Goal: Task Accomplishment & Management: Manage account settings

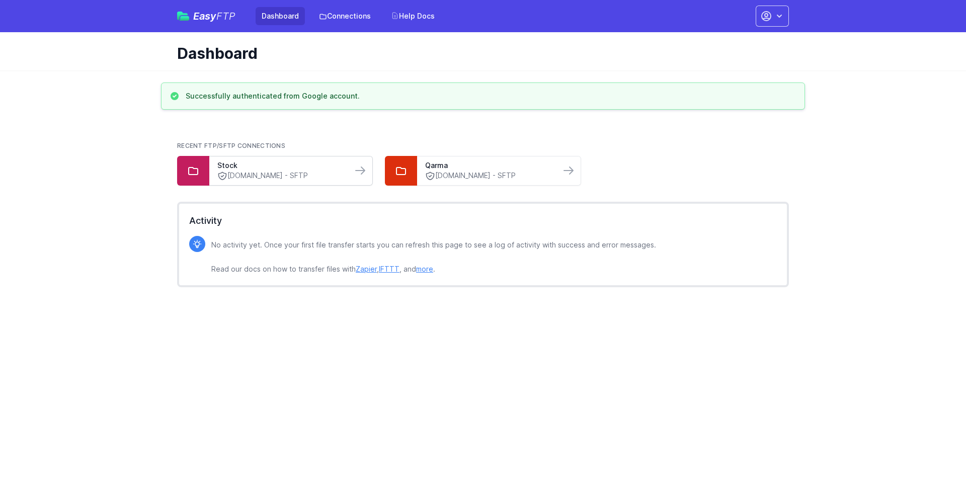
click at [218, 171] on link "sftp.modeus.com - SFTP" at bounding box center [280, 176] width 127 height 11
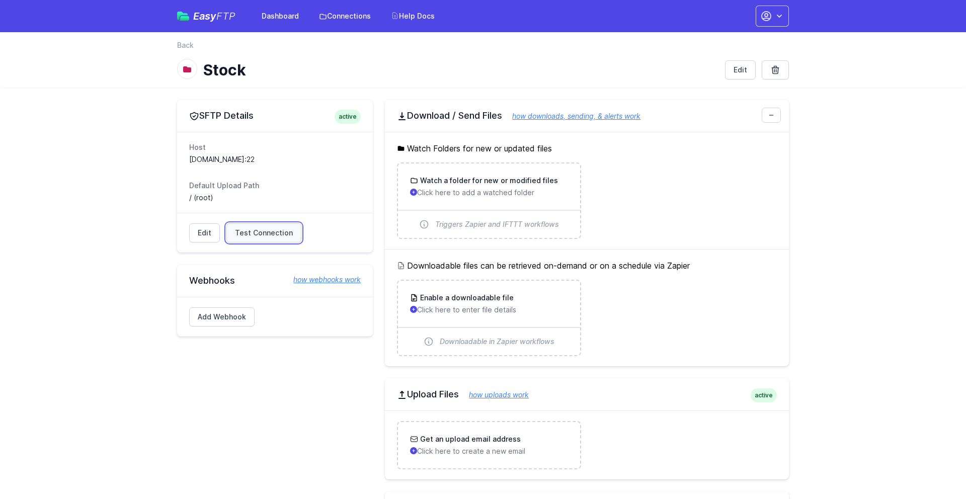
drag, startPoint x: 256, startPoint y: 232, endPoint x: 271, endPoint y: 224, distance: 17.1
click at [256, 232] on span "Test Connection" at bounding box center [264, 233] width 58 height 10
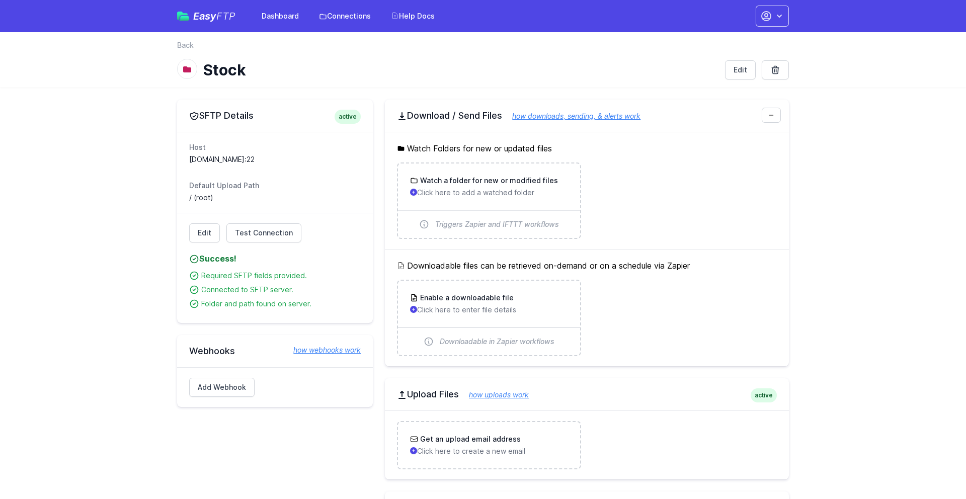
click at [481, 58] on div "back Back Stock Edit" at bounding box center [483, 59] width 612 height 39
click at [348, 17] on link "Connections" at bounding box center [345, 16] width 64 height 18
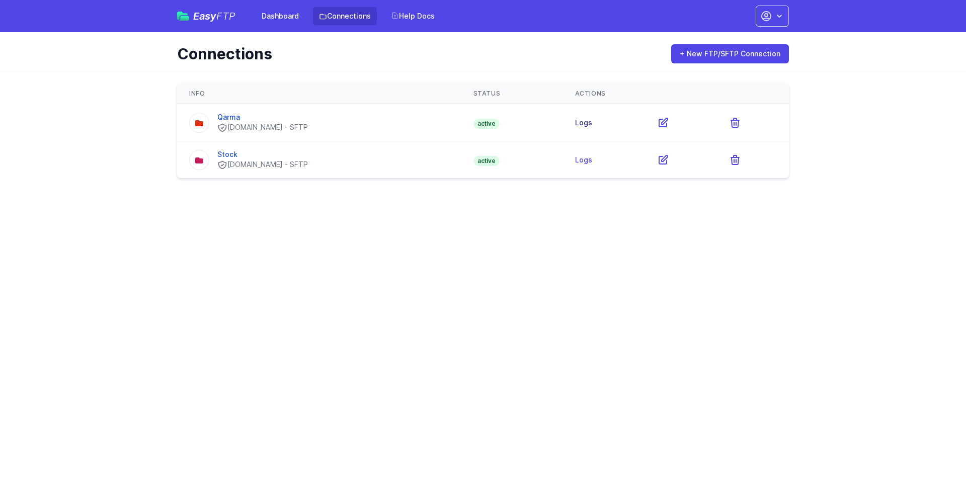
click at [592, 123] on link "Logs" at bounding box center [583, 122] width 17 height 9
click at [592, 161] on link "Logs" at bounding box center [583, 159] width 17 height 9
click at [281, 19] on link "Dashboard" at bounding box center [280, 16] width 49 height 18
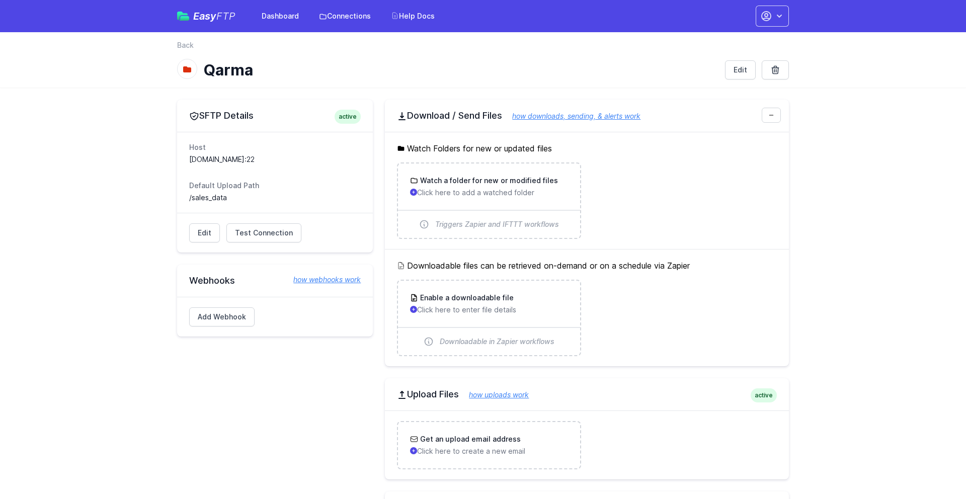
scroll to position [98, 0]
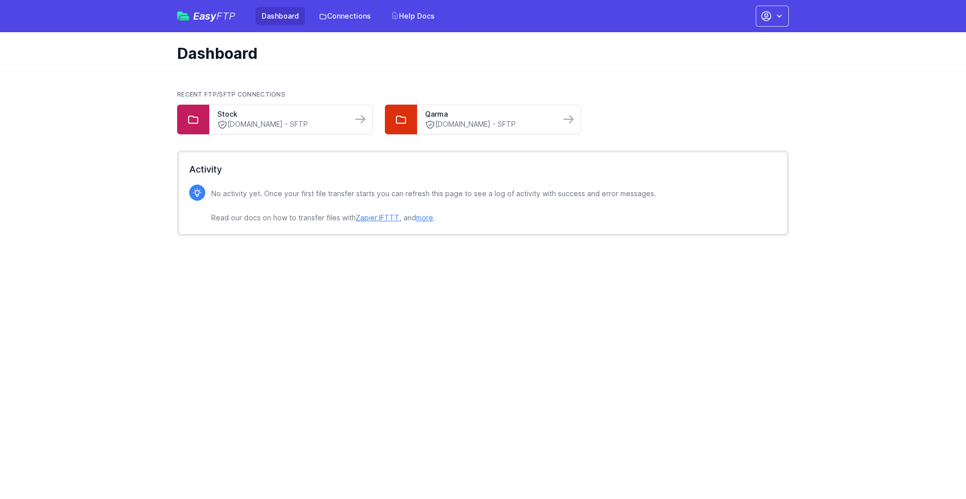
click at [788, 6] on div at bounding box center [772, 16] width 33 height 21
click at [783, 13] on icon "button" at bounding box center [779, 16] width 10 height 10
click at [727, 42] on link "Account Settings" at bounding box center [740, 42] width 97 height 18
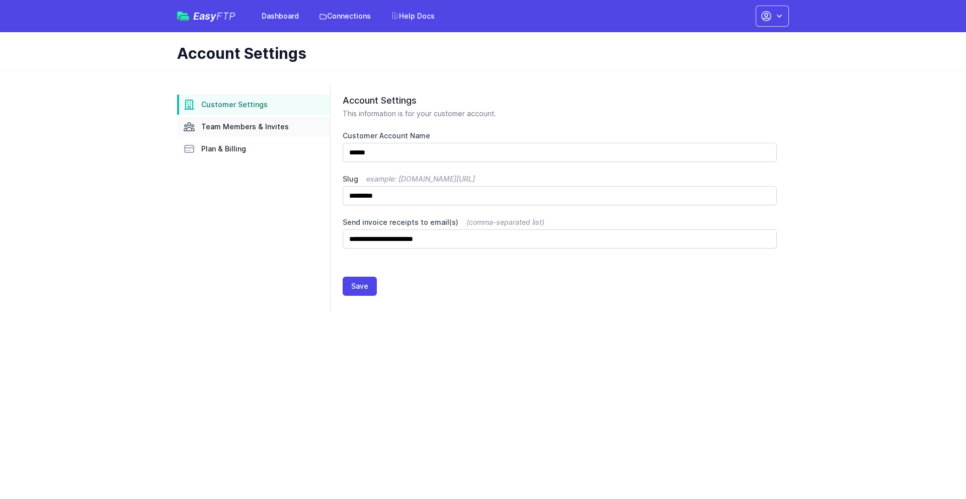
click at [213, 127] on span "Team Members & Invites" at bounding box center [245, 127] width 88 height 10
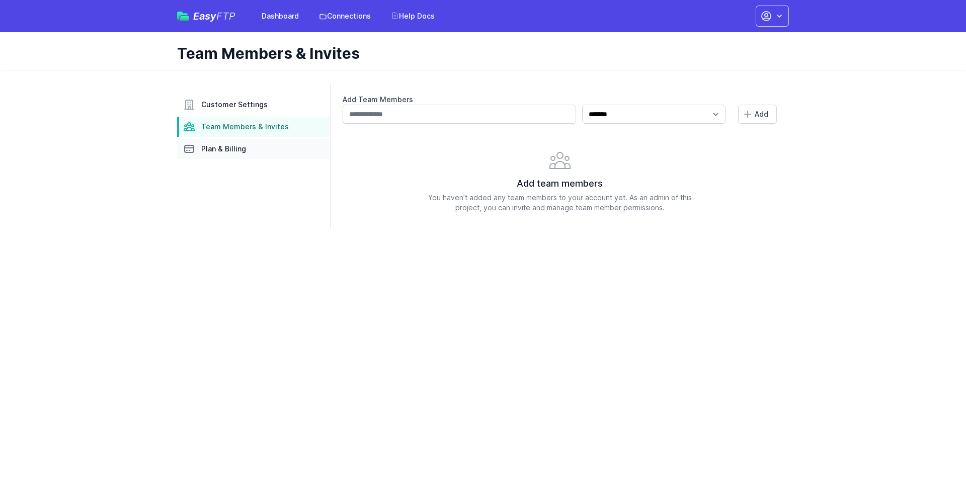
click at [224, 149] on span "Plan & Billing" at bounding box center [223, 149] width 45 height 10
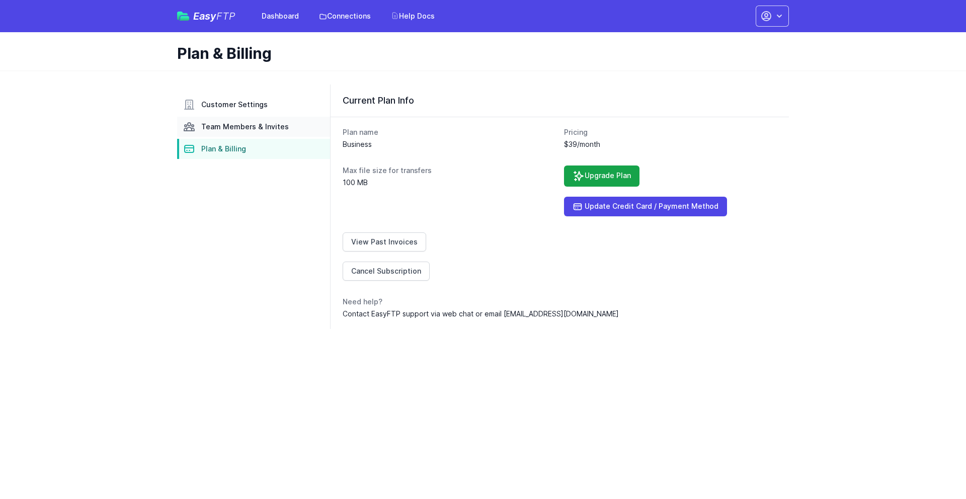
click at [245, 126] on span "Team Members & Invites" at bounding box center [245, 127] width 88 height 10
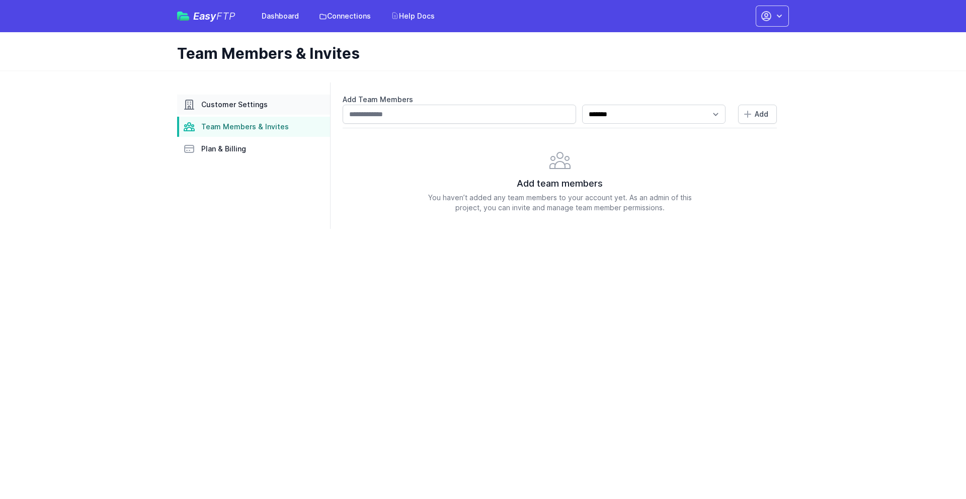
click at [237, 110] on link "Customer Settings" at bounding box center [253, 105] width 153 height 20
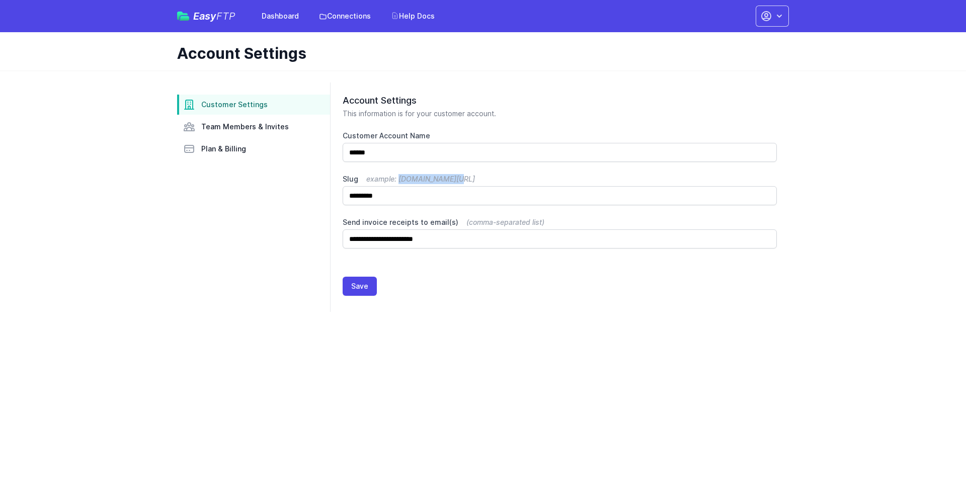
drag, startPoint x: 400, startPoint y: 178, endPoint x: 453, endPoint y: 180, distance: 53.3
click at [453, 180] on span "example: [DOMAIN_NAME][URL]" at bounding box center [420, 179] width 109 height 9
copy span "[DOMAIN_NAME][URL]"
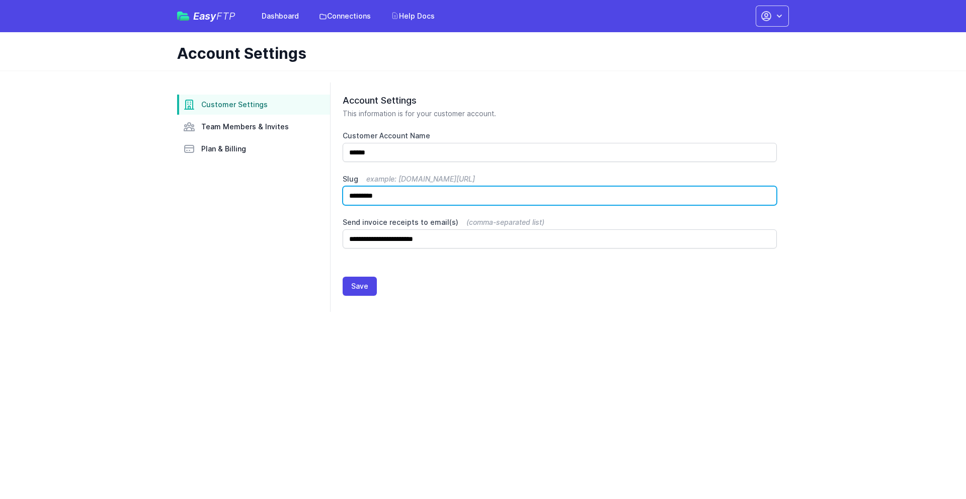
click at [397, 198] on input "*********" at bounding box center [560, 195] width 434 height 19
click at [406, 197] on input "*********" at bounding box center [560, 195] width 434 height 19
type input "******"
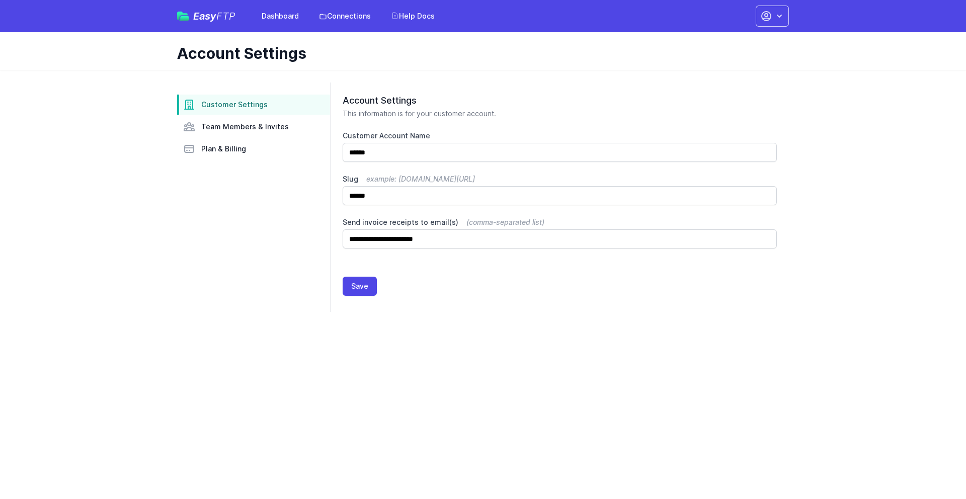
click at [340, 288] on div "Save" at bounding box center [560, 288] width 458 height 47
drag, startPoint x: 364, startPoint y: 285, endPoint x: 397, endPoint y: 283, distance: 32.7
click at [366, 285] on button "Save" at bounding box center [360, 286] width 34 height 19
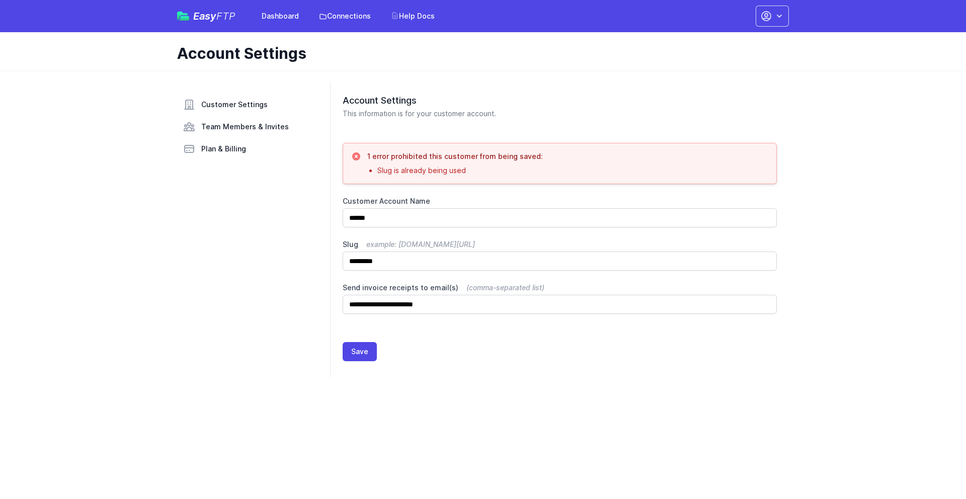
drag, startPoint x: 406, startPoint y: 370, endPoint x: 410, endPoint y: 352, distance: 18.5
click at [407, 368] on div "Save" at bounding box center [560, 353] width 458 height 47
click at [227, 141] on link "Plan & Billing" at bounding box center [253, 149] width 153 height 20
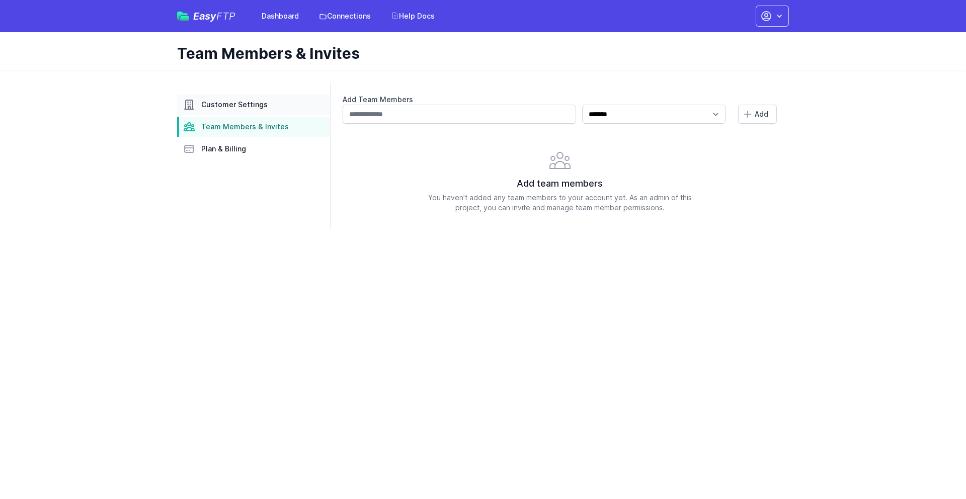
click at [241, 110] on link "Customer Settings" at bounding box center [253, 105] width 153 height 20
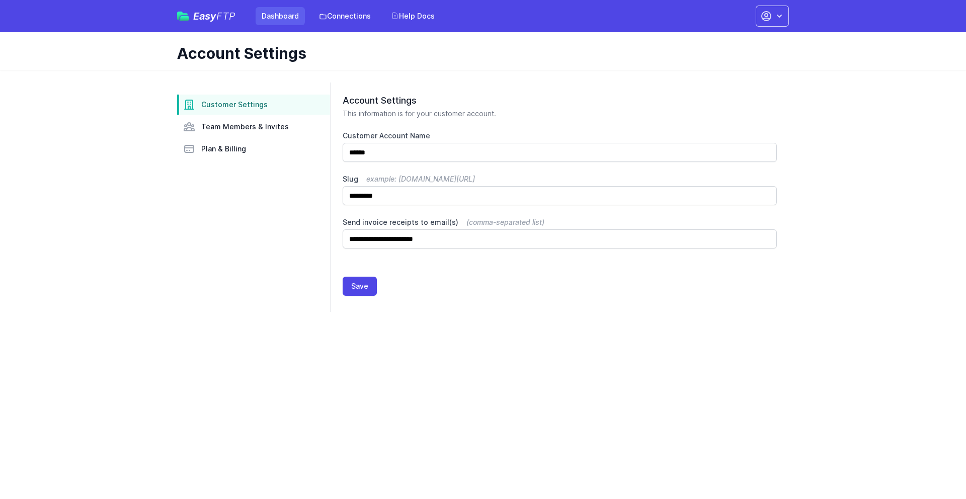
click at [277, 20] on link "Dashboard" at bounding box center [280, 16] width 49 height 18
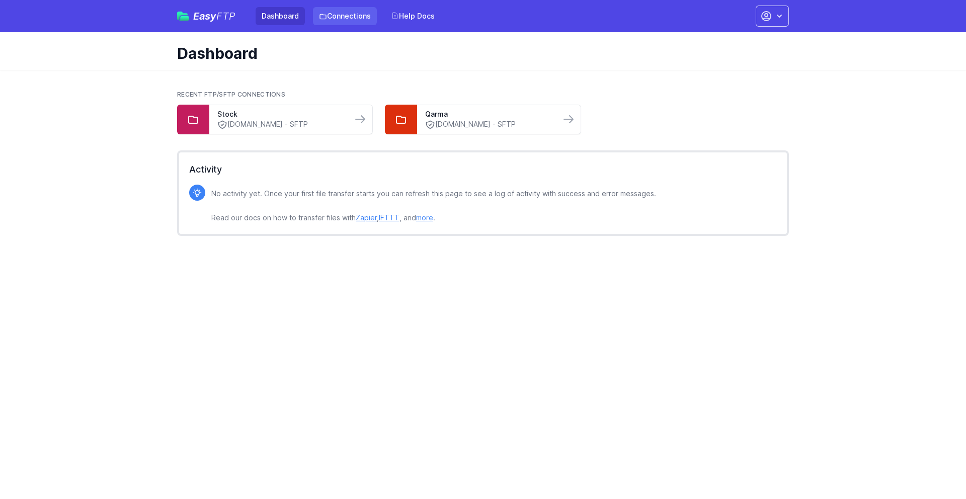
click at [348, 12] on link "Connections" at bounding box center [345, 16] width 64 height 18
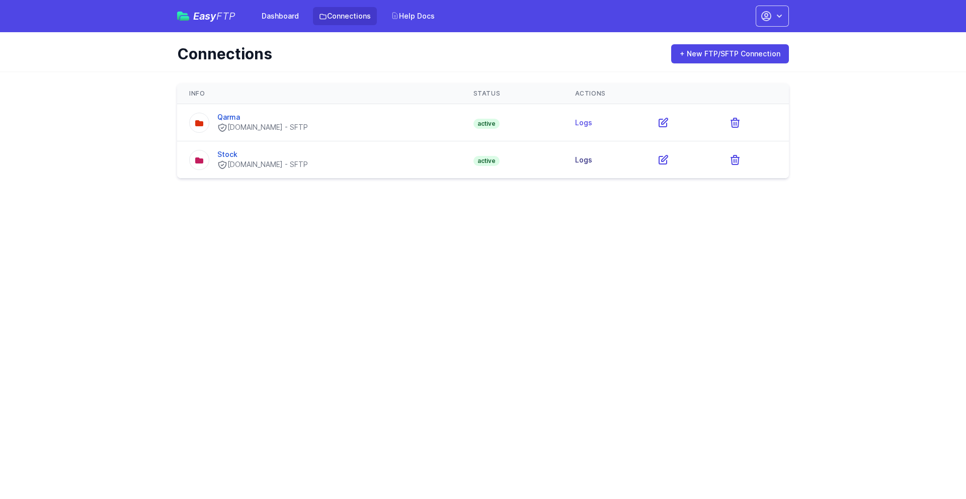
click at [588, 161] on link "Logs" at bounding box center [583, 159] width 17 height 9
click at [587, 121] on link "Logs" at bounding box center [583, 122] width 17 height 9
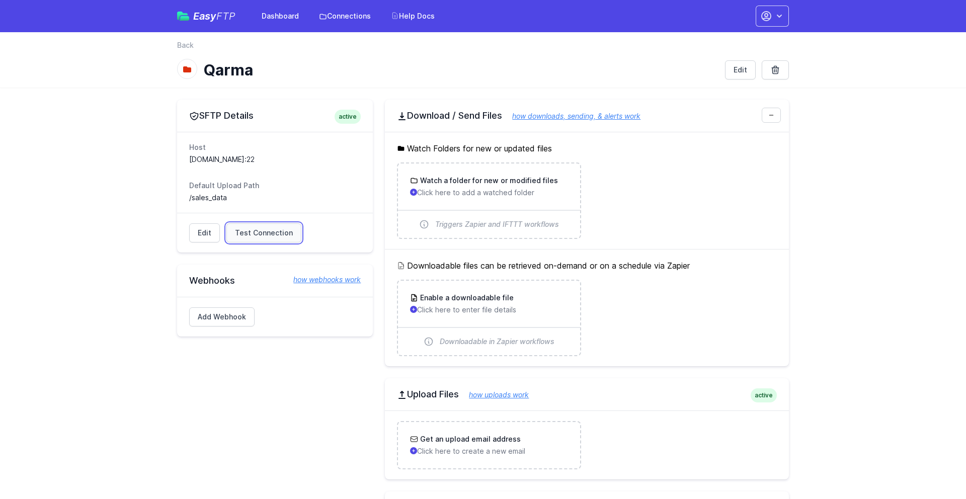
click at [272, 232] on span "Test Connection" at bounding box center [264, 233] width 58 height 10
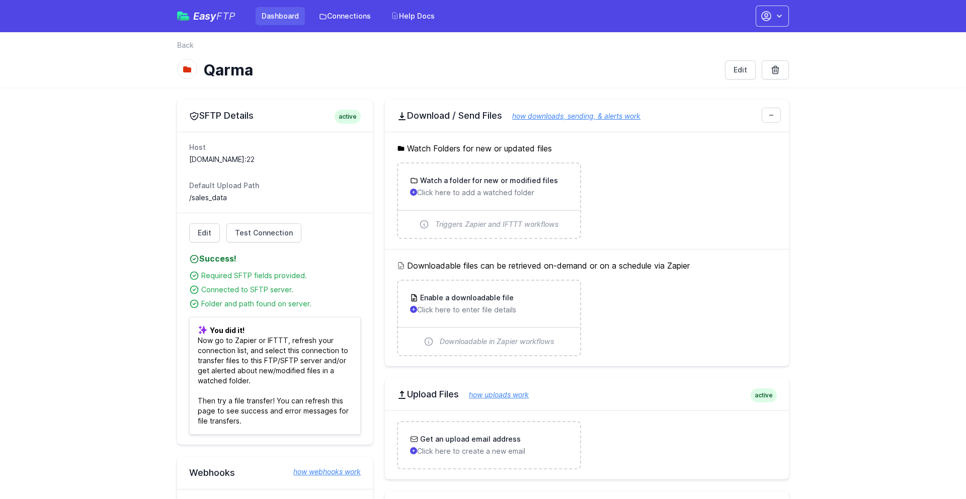
click at [279, 11] on link "Dashboard" at bounding box center [280, 16] width 49 height 18
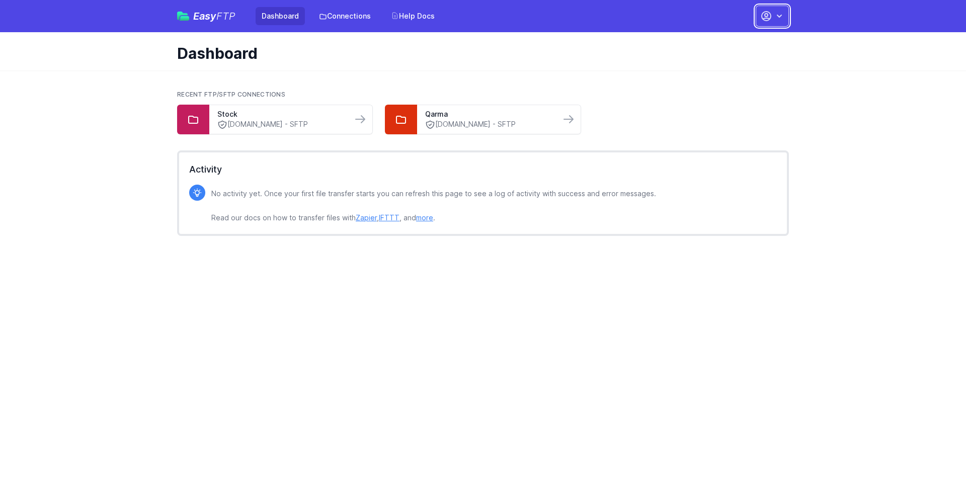
click at [776, 17] on icon "button" at bounding box center [779, 16] width 10 height 10
click at [724, 42] on link "Account Settings" at bounding box center [740, 42] width 97 height 18
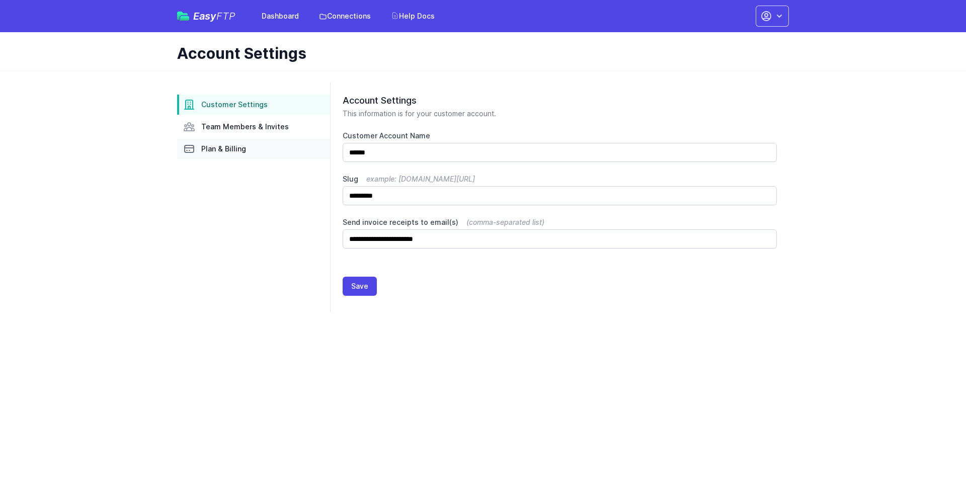
click at [232, 151] on span "Plan & Billing" at bounding box center [223, 149] width 45 height 10
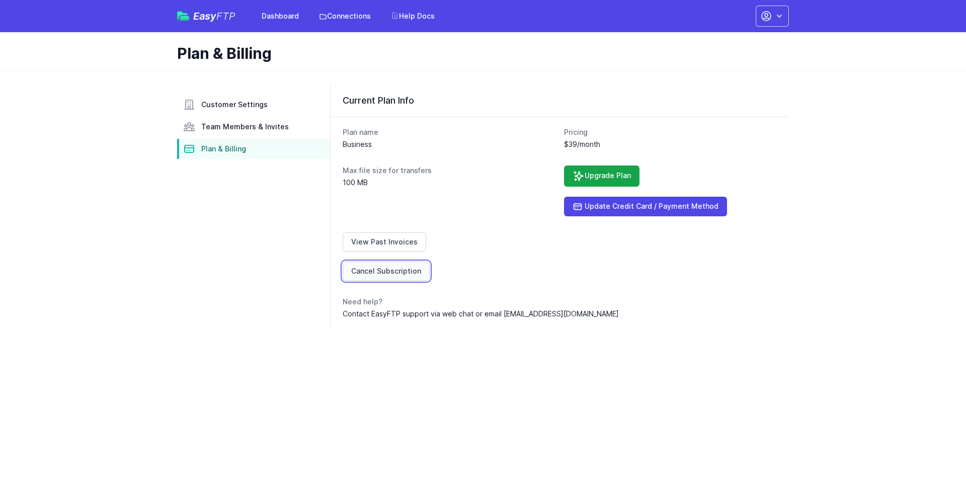
click at [381, 278] on link "Cancel Subscription" at bounding box center [386, 271] width 87 height 19
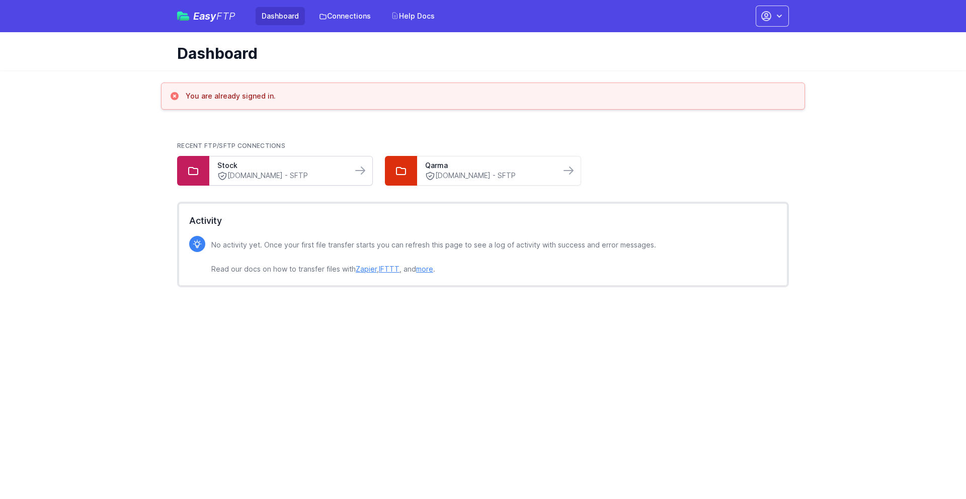
click at [277, 175] on link "sftp.modeus.com - SFTP" at bounding box center [280, 176] width 127 height 11
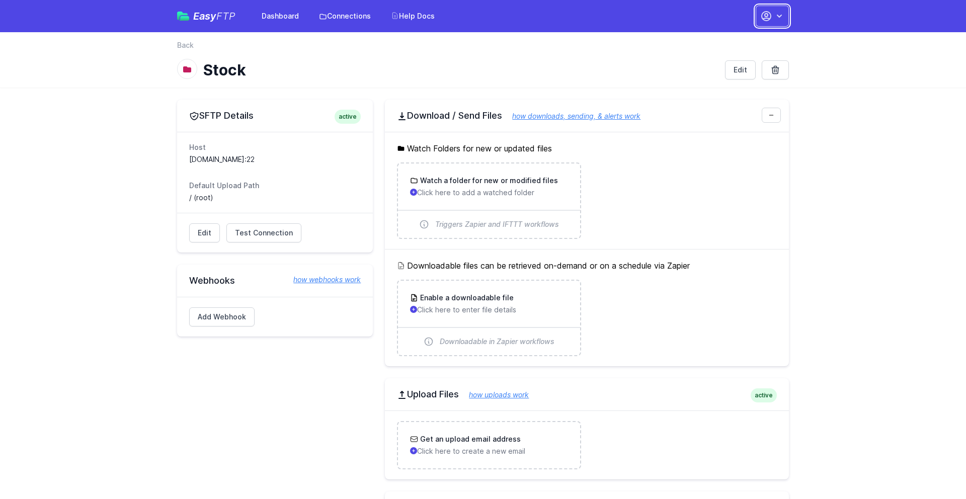
click at [783, 14] on icon "button" at bounding box center [779, 16] width 10 height 10
click at [730, 35] on link "Account Settings" at bounding box center [740, 42] width 97 height 18
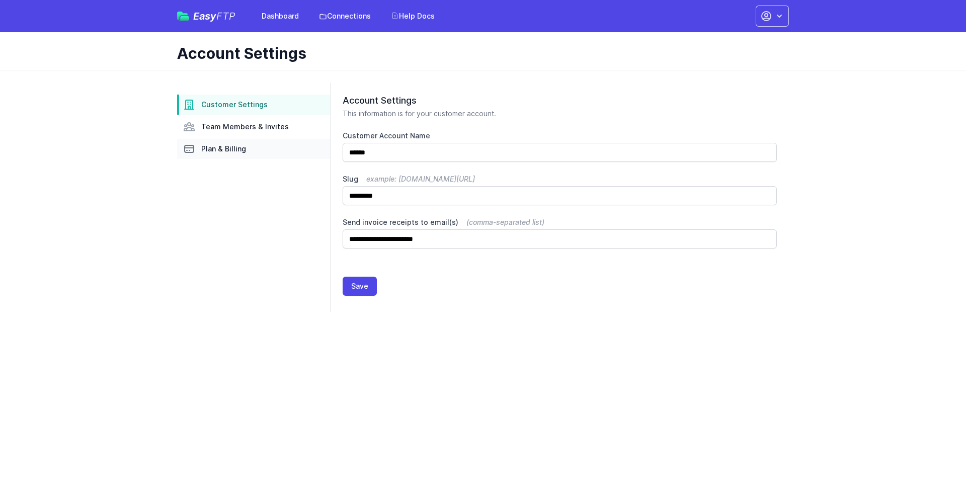
click at [212, 148] on span "Plan & Billing" at bounding box center [223, 149] width 45 height 10
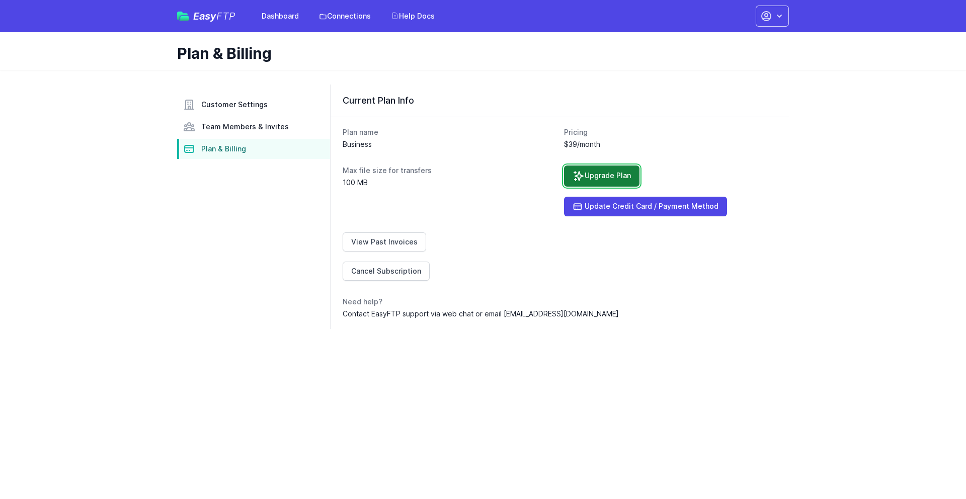
click at [570, 178] on link "Upgrade Plan" at bounding box center [601, 176] width 75 height 21
click at [492, 204] on div "Max file size for transfers 100 MB" at bounding box center [449, 191] width 213 height 51
click at [219, 124] on span "Team Members & Invites" at bounding box center [245, 127] width 88 height 10
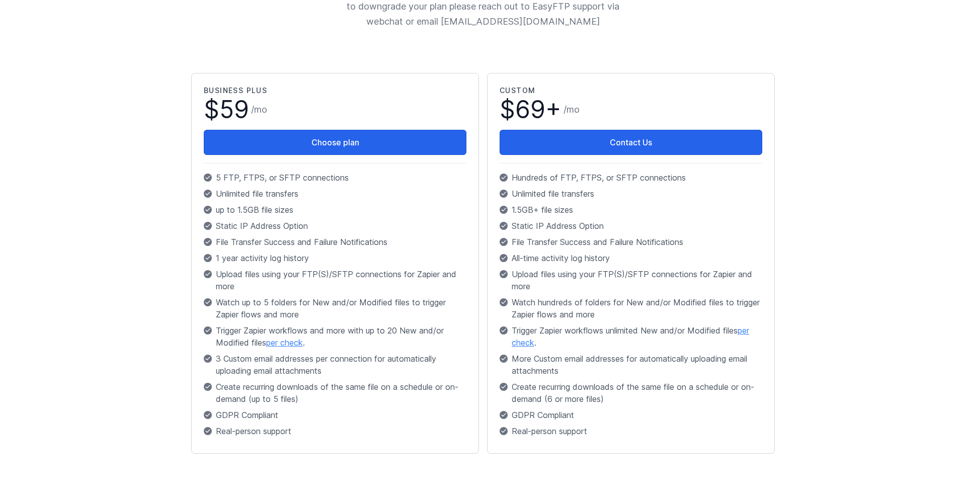
scroll to position [182, 0]
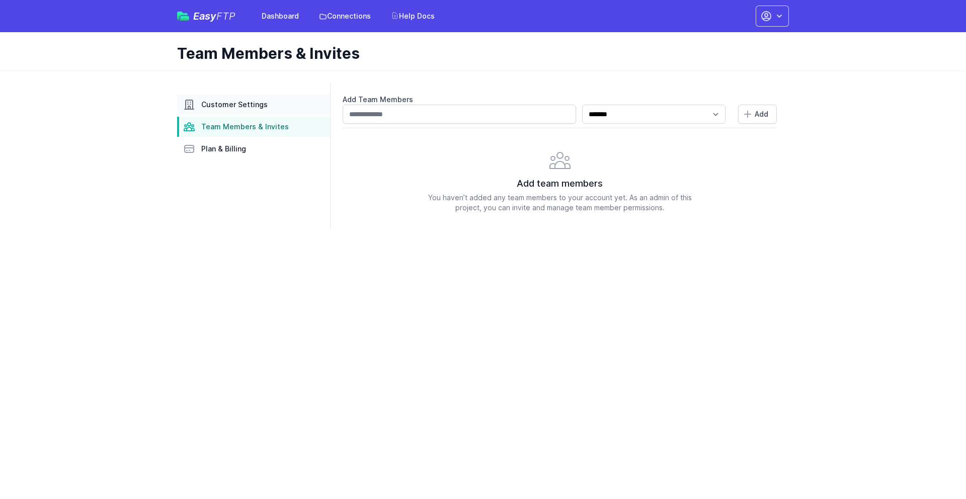
drag, startPoint x: 0, startPoint y: 0, endPoint x: 228, endPoint y: 110, distance: 253.4
click at [228, 110] on link "Customer Settings" at bounding box center [253, 105] width 153 height 20
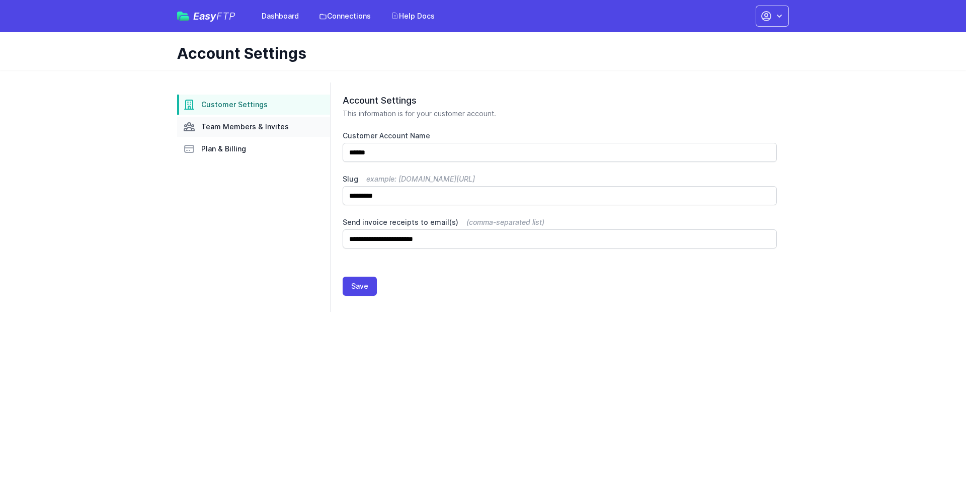
click at [226, 127] on span "Team Members & Invites" at bounding box center [245, 127] width 88 height 10
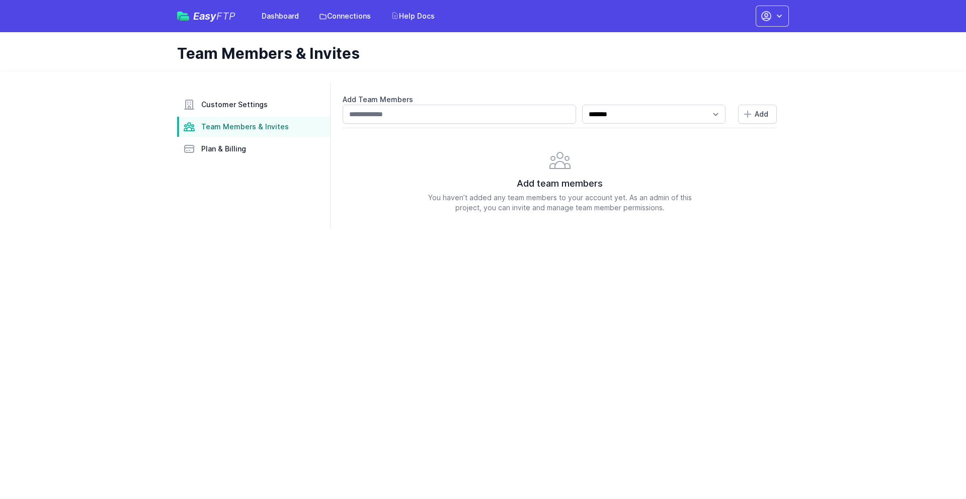
click at [218, 145] on span "Plan & Billing" at bounding box center [223, 149] width 45 height 10
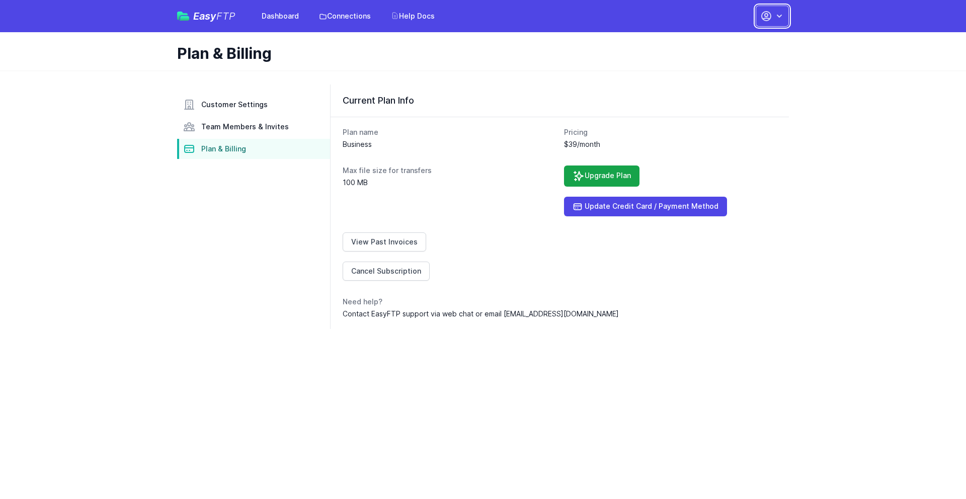
click at [772, 19] on icon "button" at bounding box center [766, 16] width 12 height 12
click at [625, 90] on div "Current Plan Info" at bounding box center [560, 101] width 458 height 32
click at [291, 17] on link "Dashboard" at bounding box center [280, 16] width 49 height 18
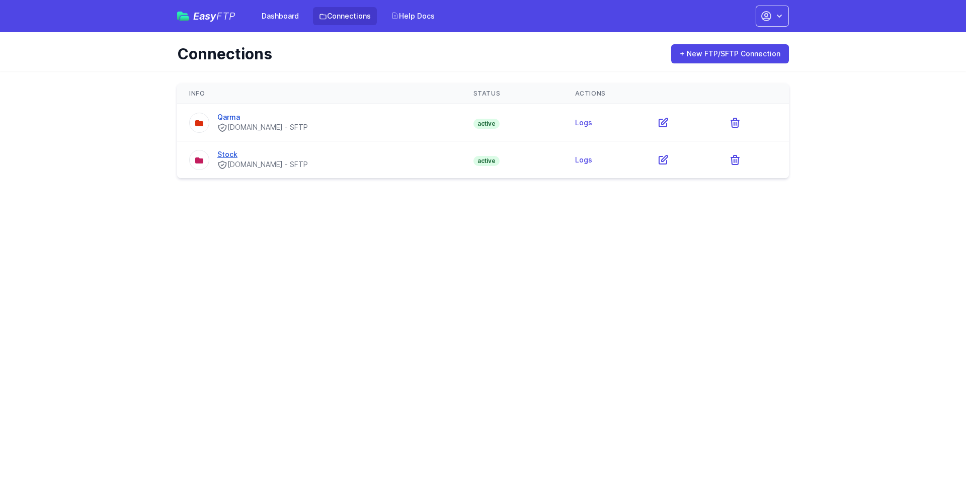
click at [229, 150] on link "Stock" at bounding box center [227, 154] width 20 height 9
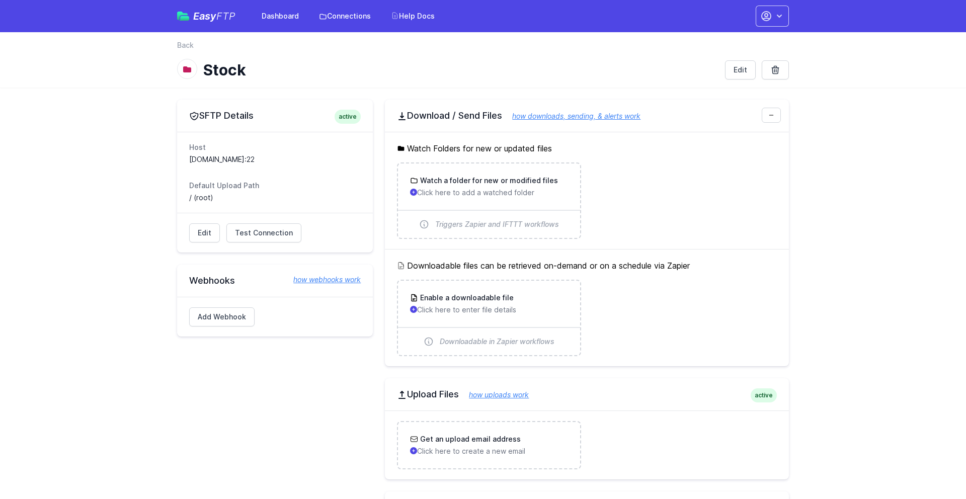
click at [155, 205] on main "SFTP Details active Host [DOMAIN_NAME]:22 Default Upload Path / (root) Edit Tes…" at bounding box center [483, 357] width 966 height 539
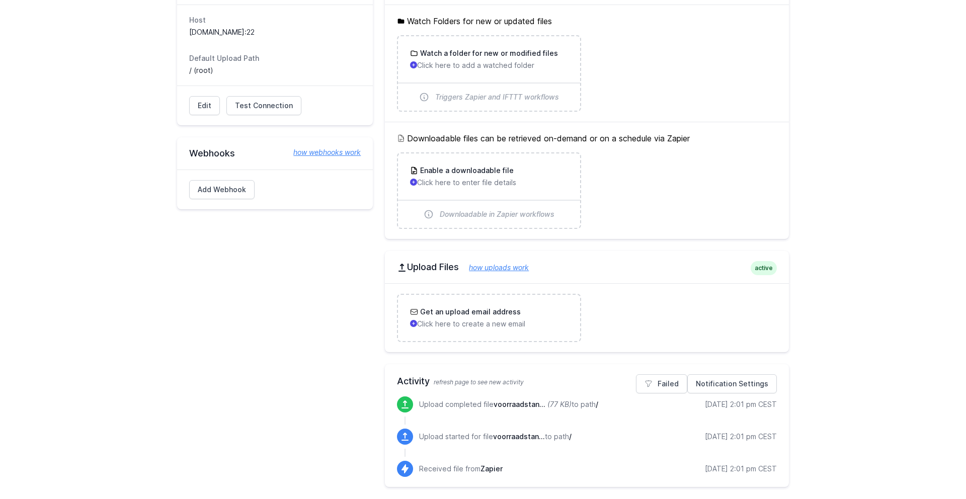
click at [330, 403] on div "SFTP Details active Host [DOMAIN_NAME]:22 Default Upload Path / (root) Edit Tes…" at bounding box center [275, 229] width 196 height 515
